Goal: Transaction & Acquisition: Purchase product/service

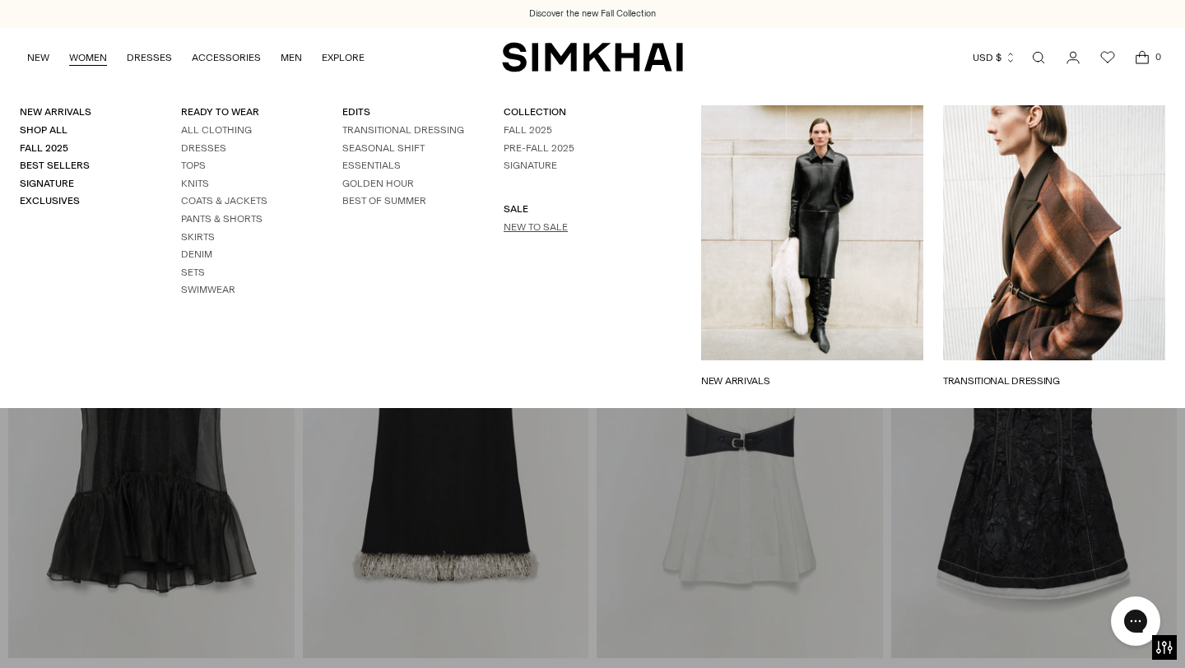
click at [539, 224] on link "New to Sale" at bounding box center [535, 227] width 64 height 12
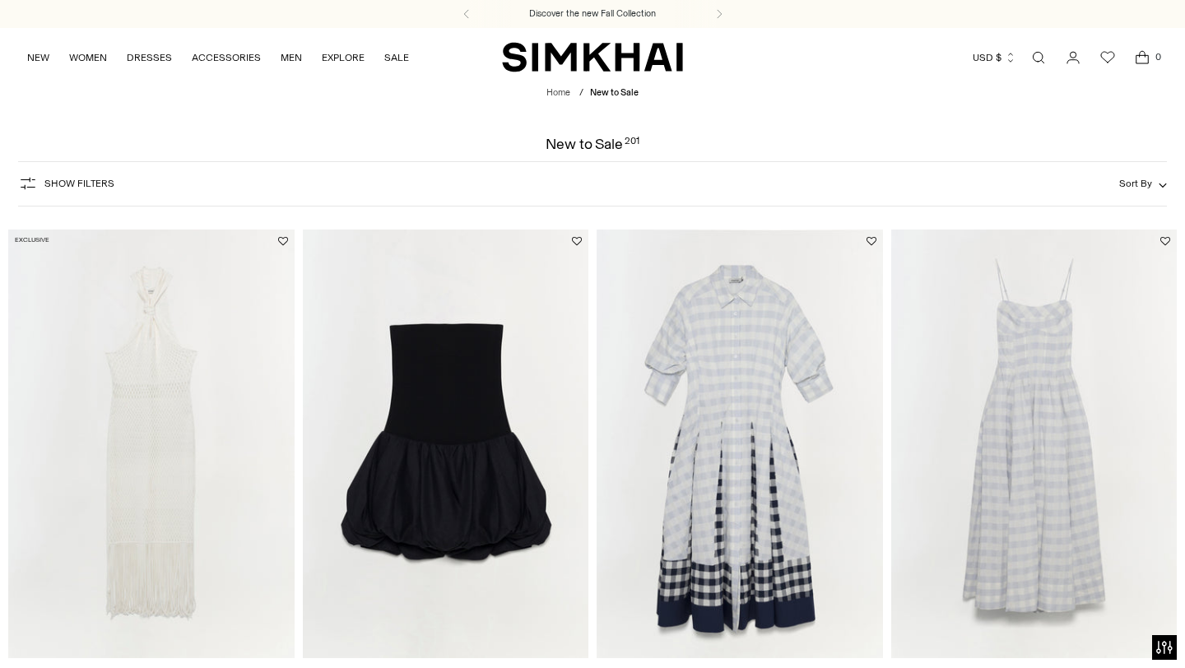
click at [60, 188] on span "Show Filters" at bounding box center [79, 184] width 70 height 12
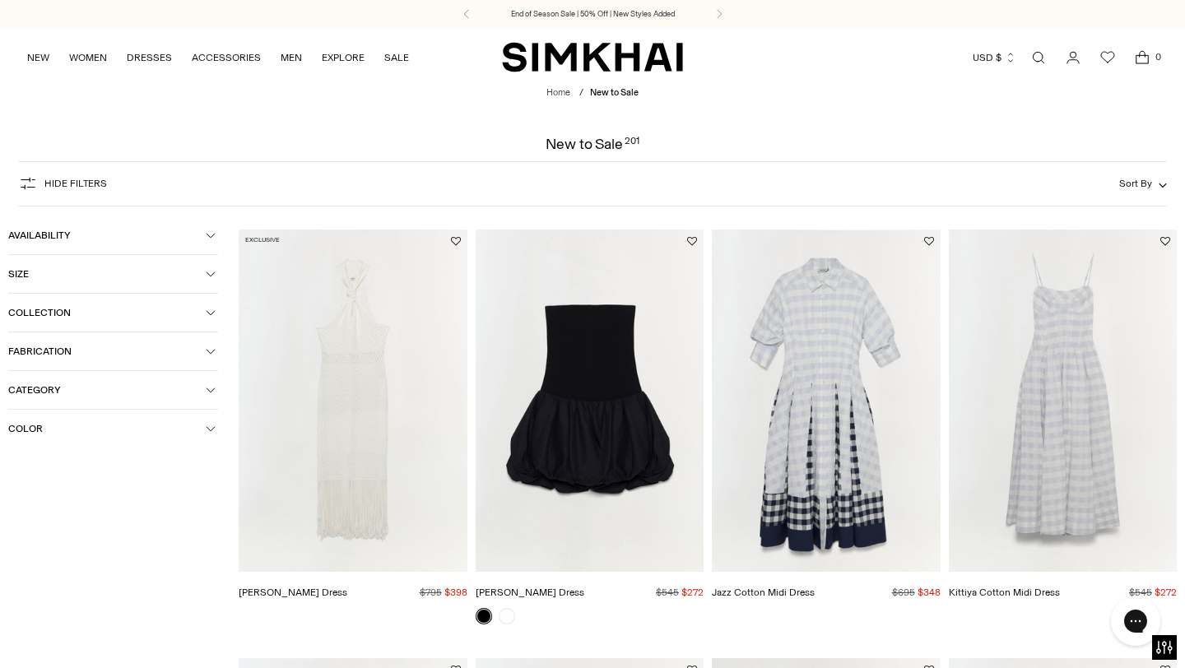
click at [201, 385] on button "Category" at bounding box center [113, 390] width 210 height 38
click at [59, 476] on span "Dresses" at bounding box center [43, 468] width 45 height 15
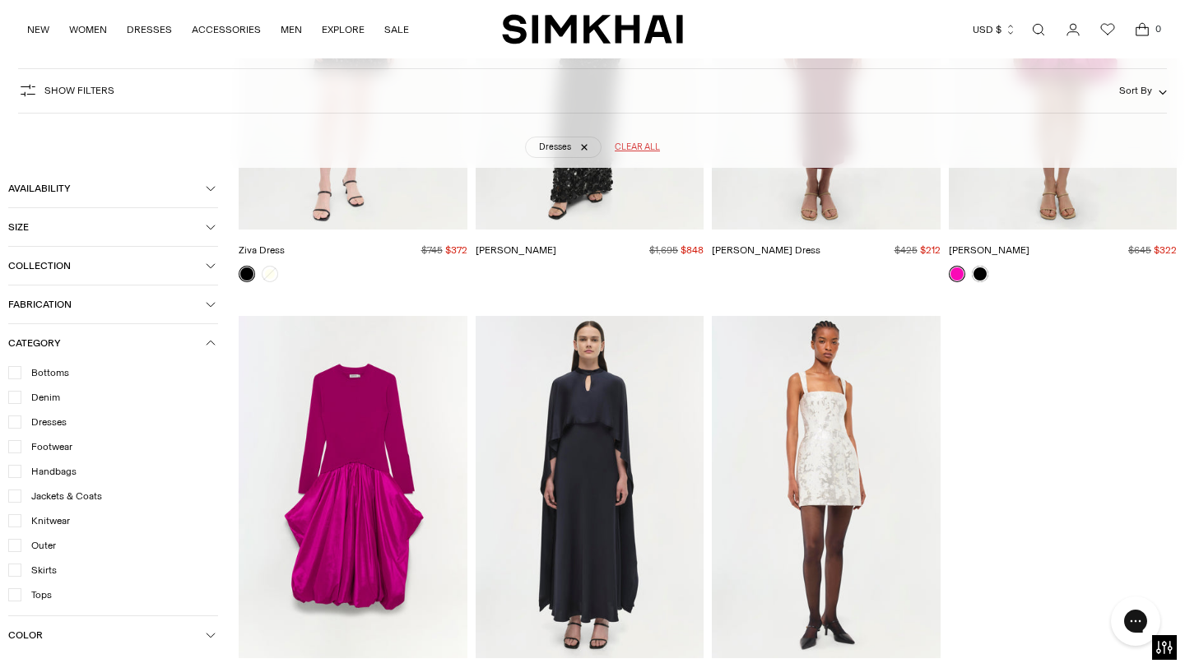
scroll to position [8179, 0]
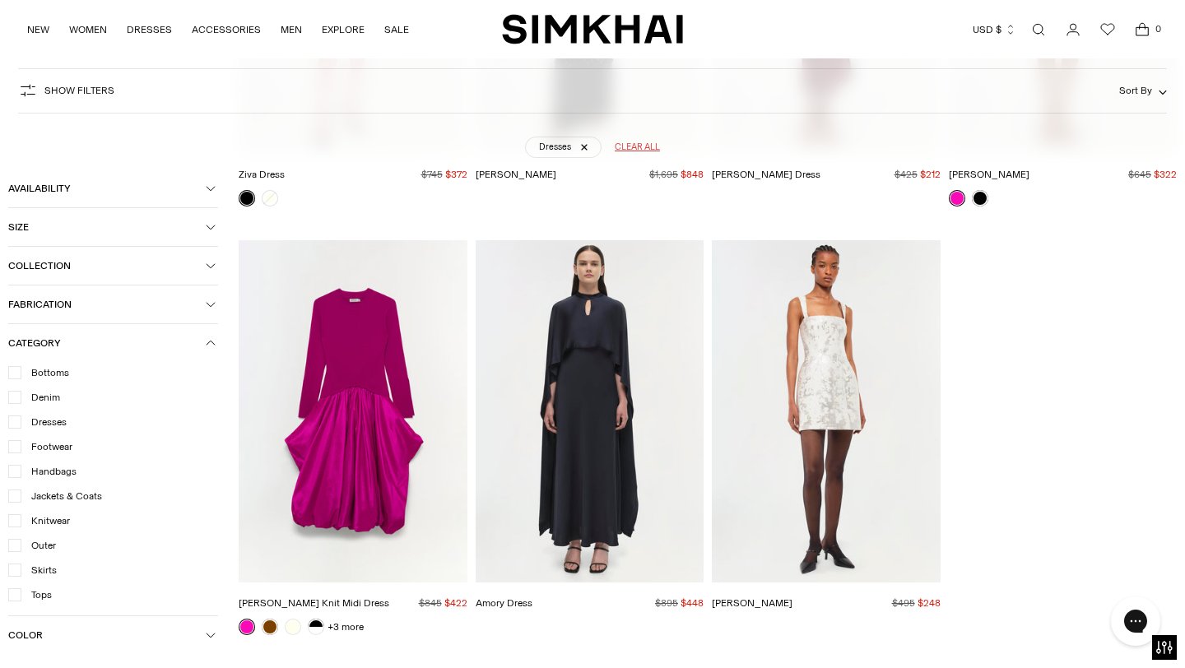
click at [0, 0] on img "Lydia Dress" at bounding box center [0, 0] width 0 height 0
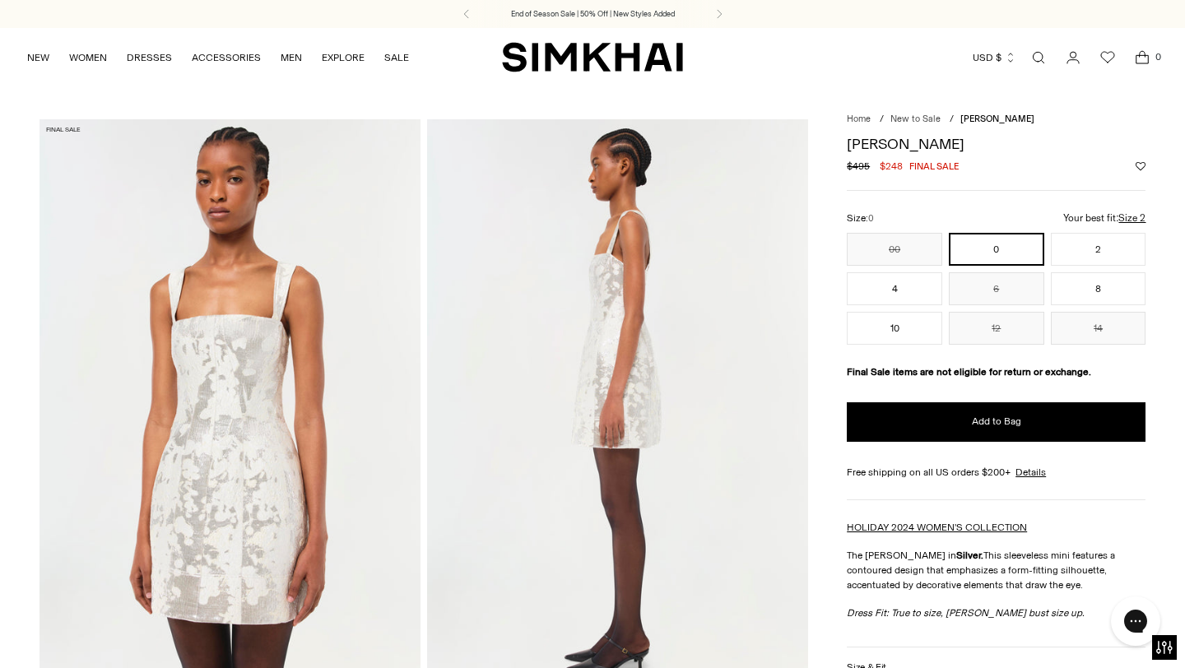
click at [255, 387] on img at bounding box center [229, 405] width 381 height 572
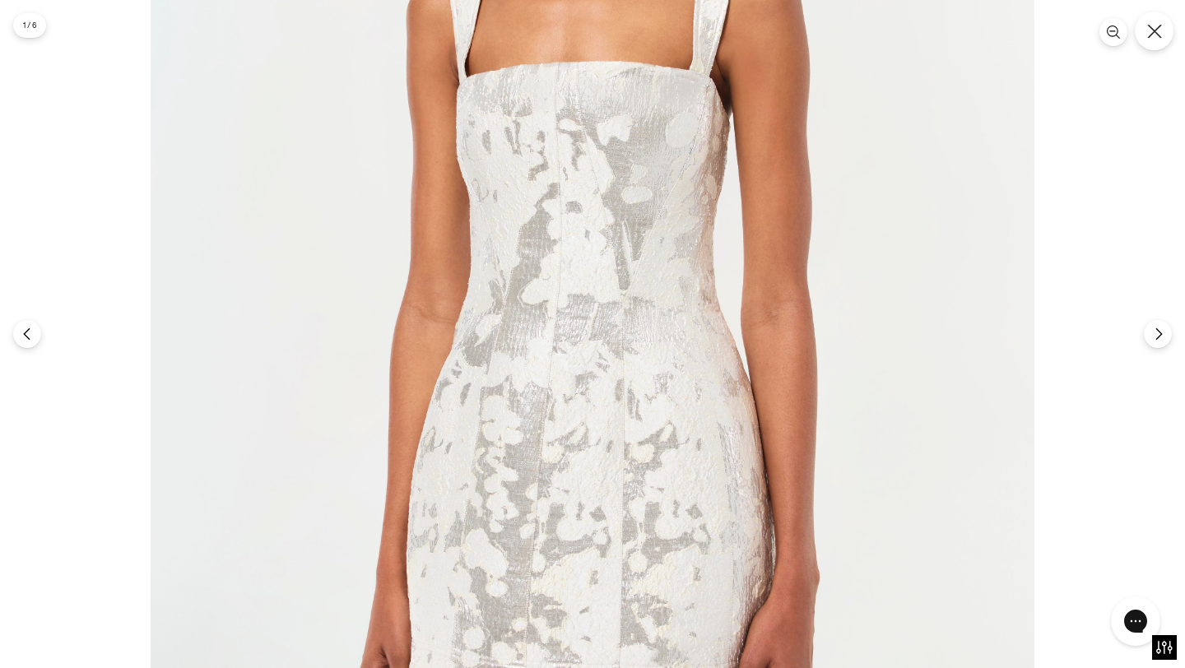
click at [1157, 25] on icon "Close" at bounding box center [1154, 31] width 15 height 15
